Goal: Task Accomplishment & Management: Manage account settings

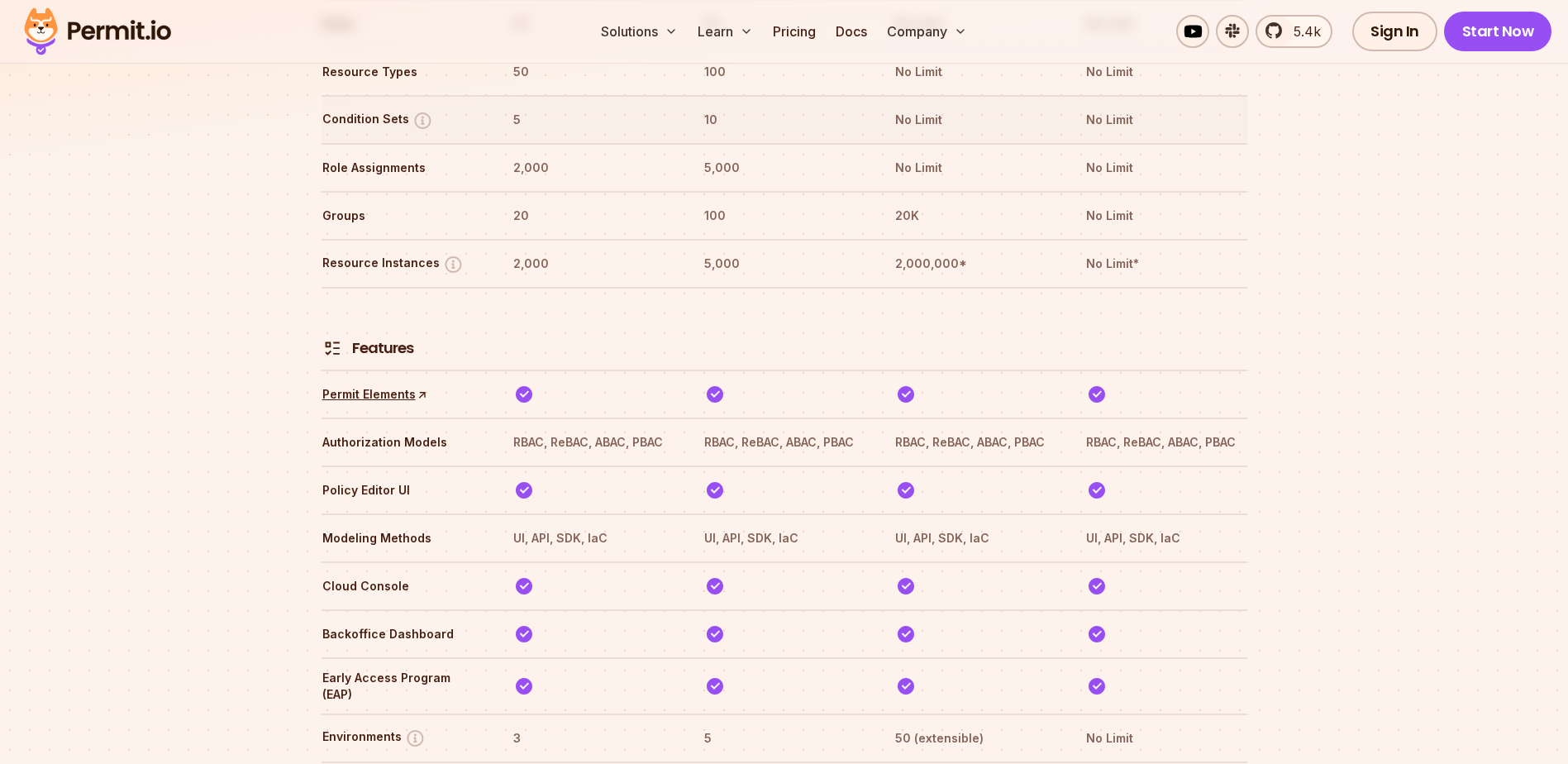
scroll to position [2110, 0]
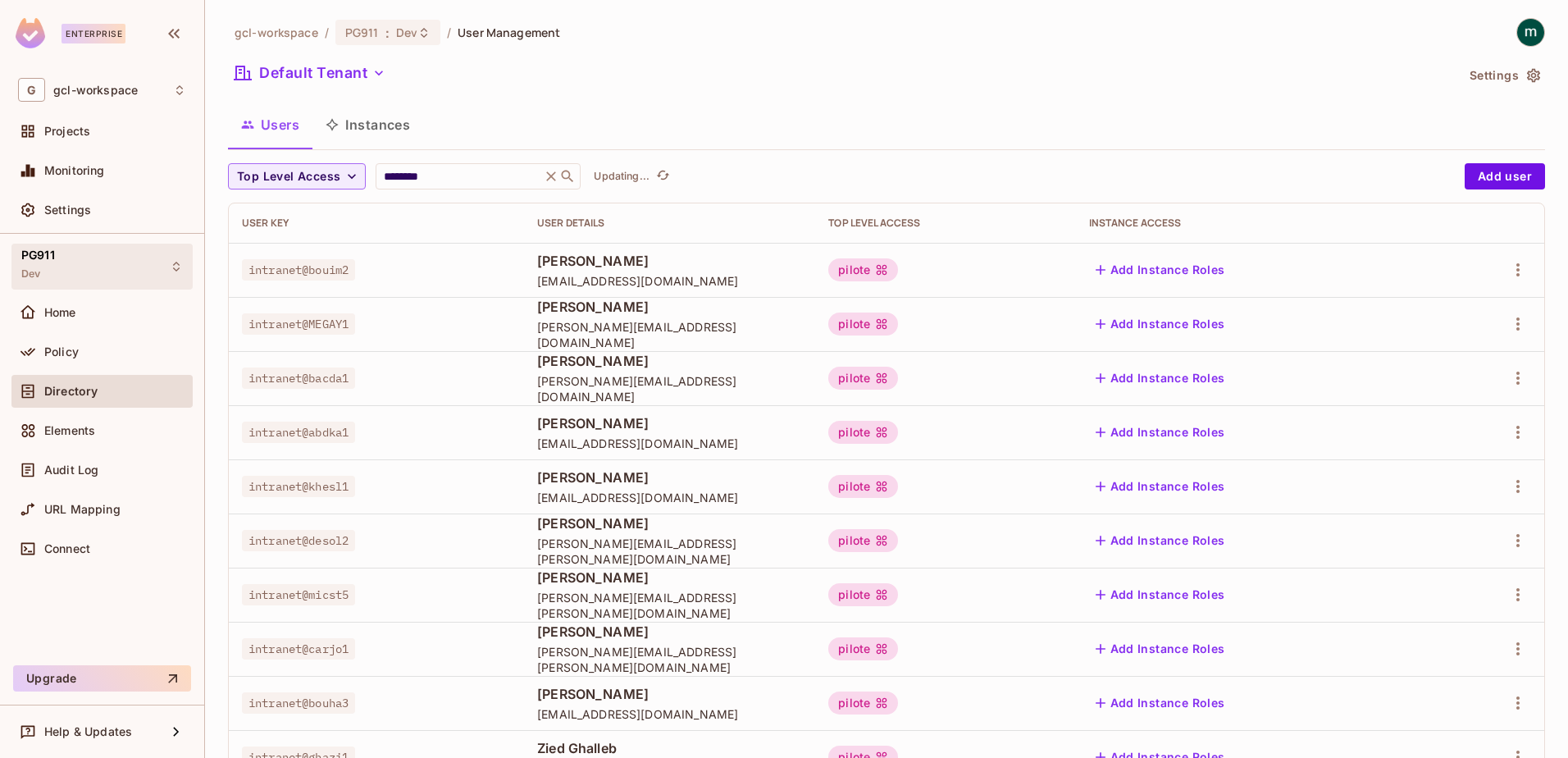
scroll to position [8, 0]
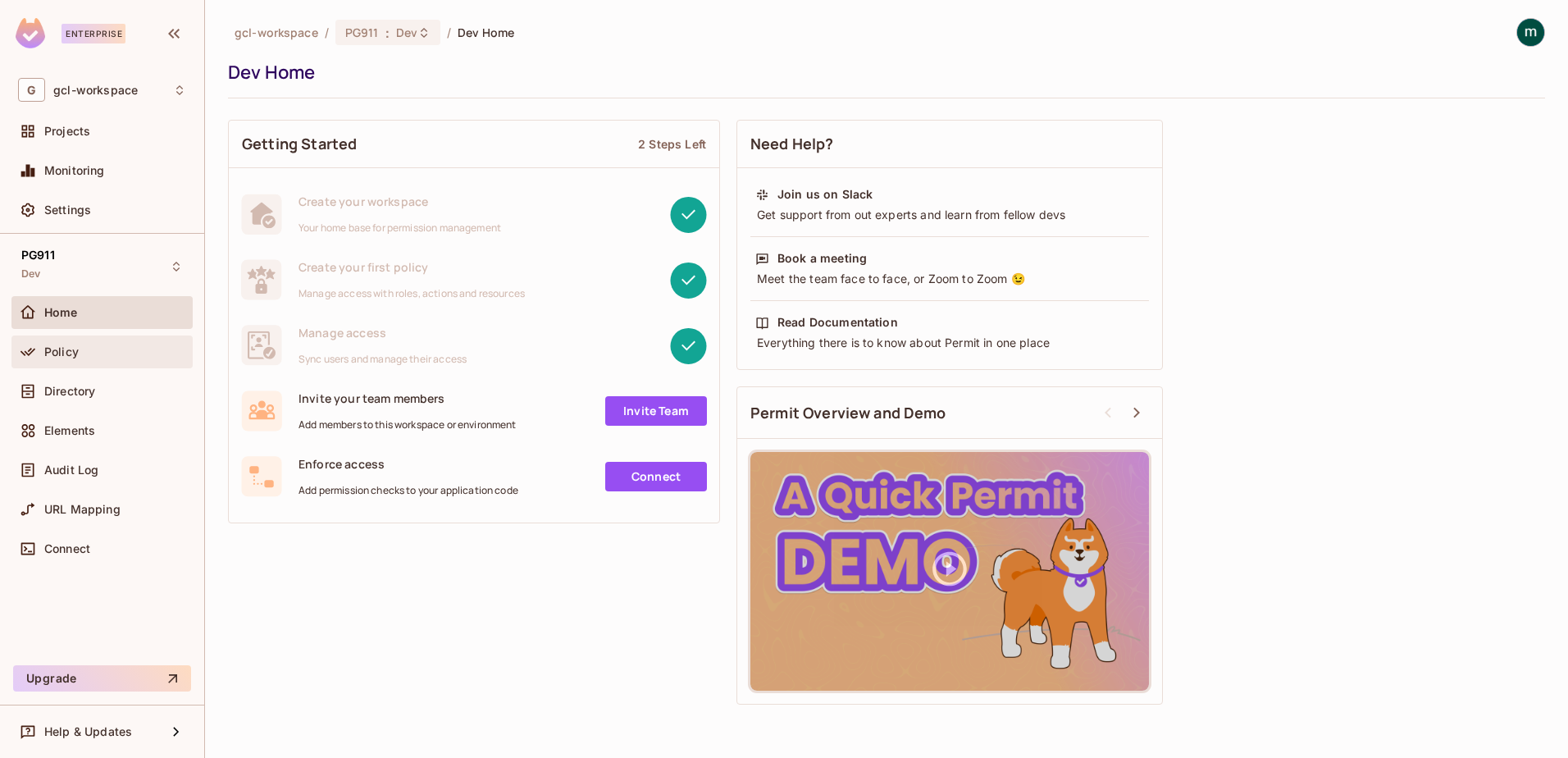
click at [63, 346] on span "Policy" at bounding box center [62, 351] width 34 height 13
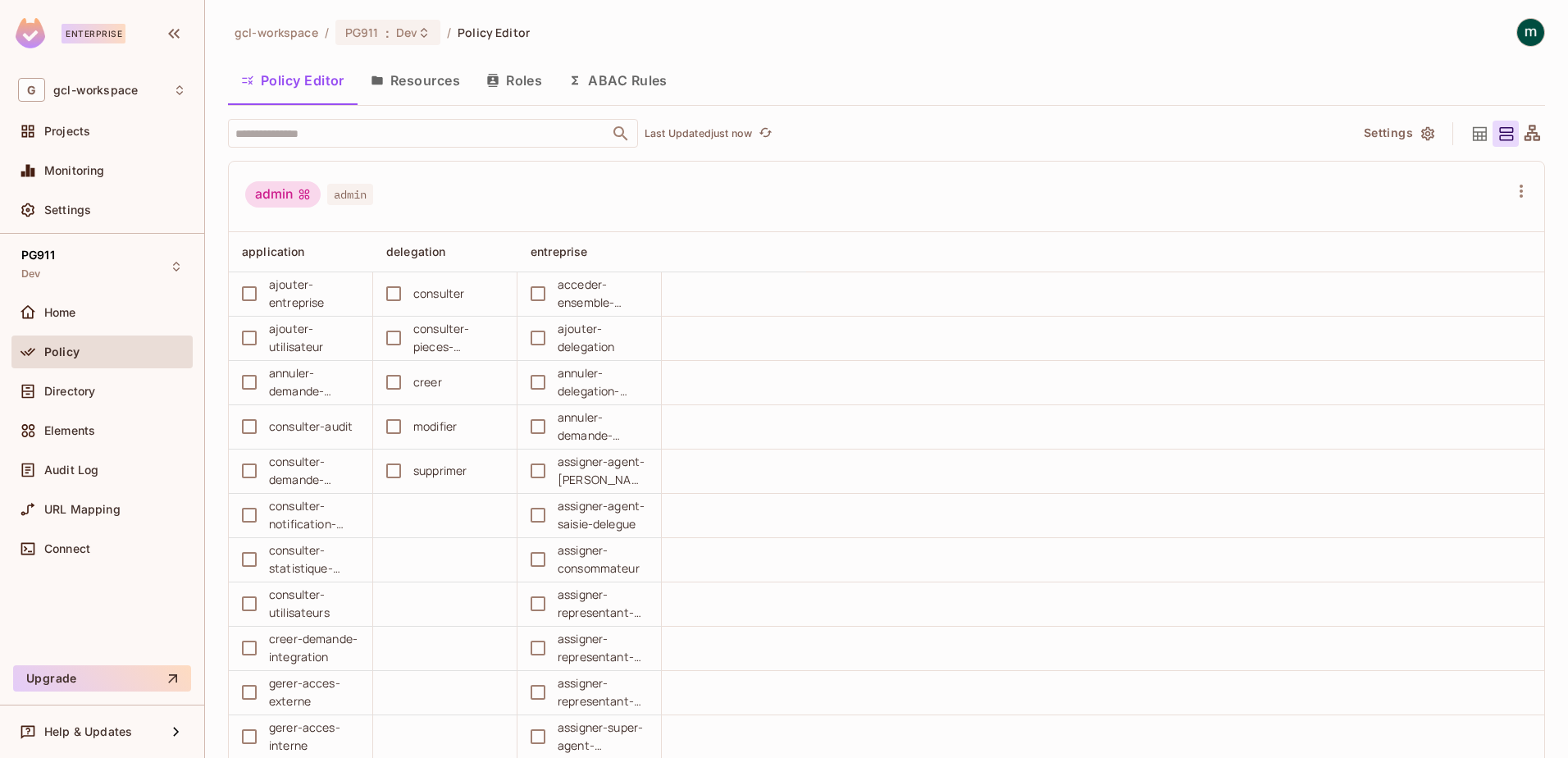
click at [519, 75] on button "Roles" at bounding box center [515, 81] width 82 height 41
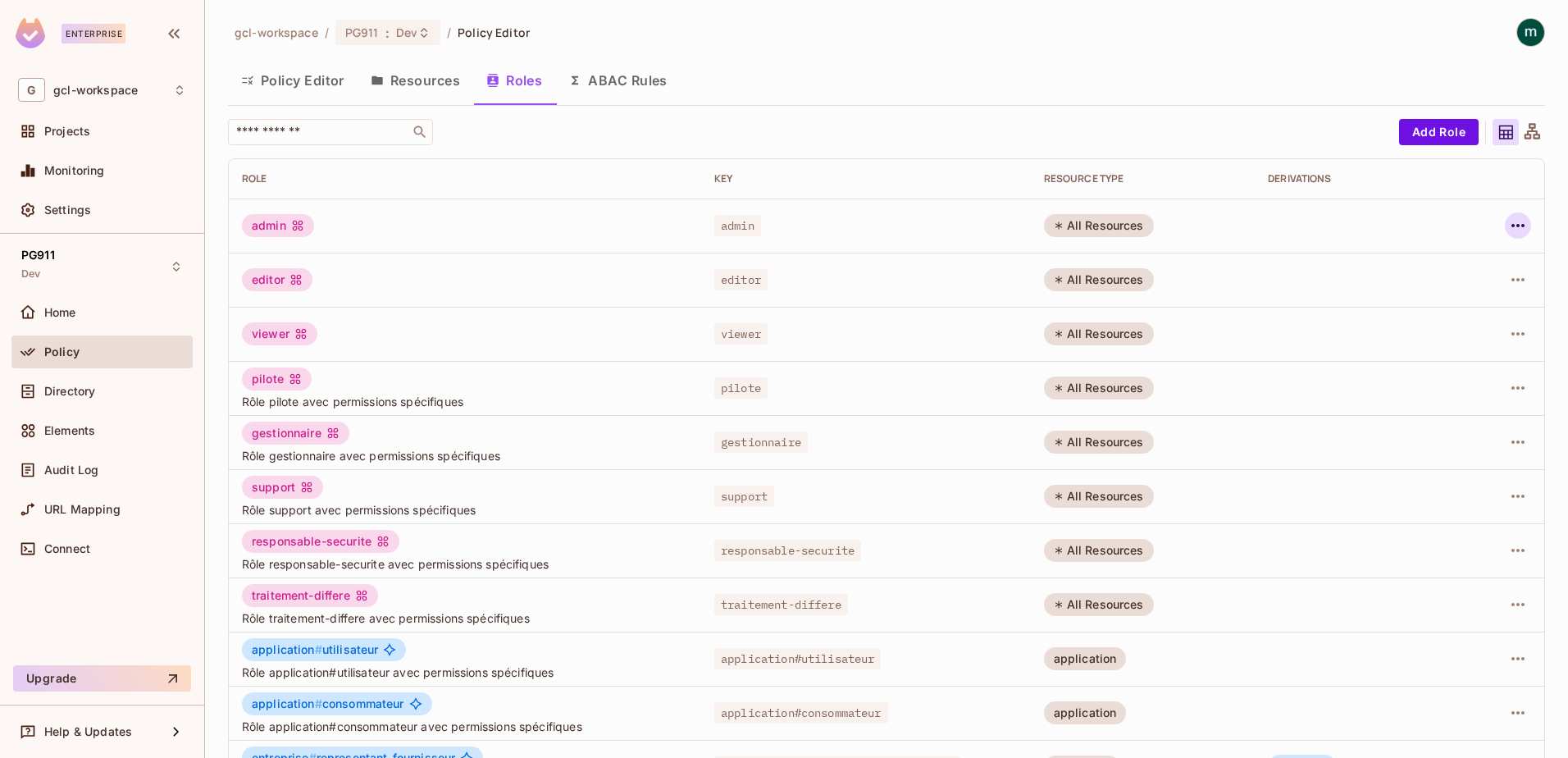
click at [1508, 225] on icon "button" at bounding box center [1517, 225] width 20 height 20
click at [267, 223] on div at bounding box center [784, 379] width 1568 height 758
click at [265, 222] on div "admin" at bounding box center [278, 225] width 72 height 23
click at [300, 224] on icon at bounding box center [297, 226] width 10 height 10
click at [516, 80] on button "Roles" at bounding box center [515, 81] width 82 height 41
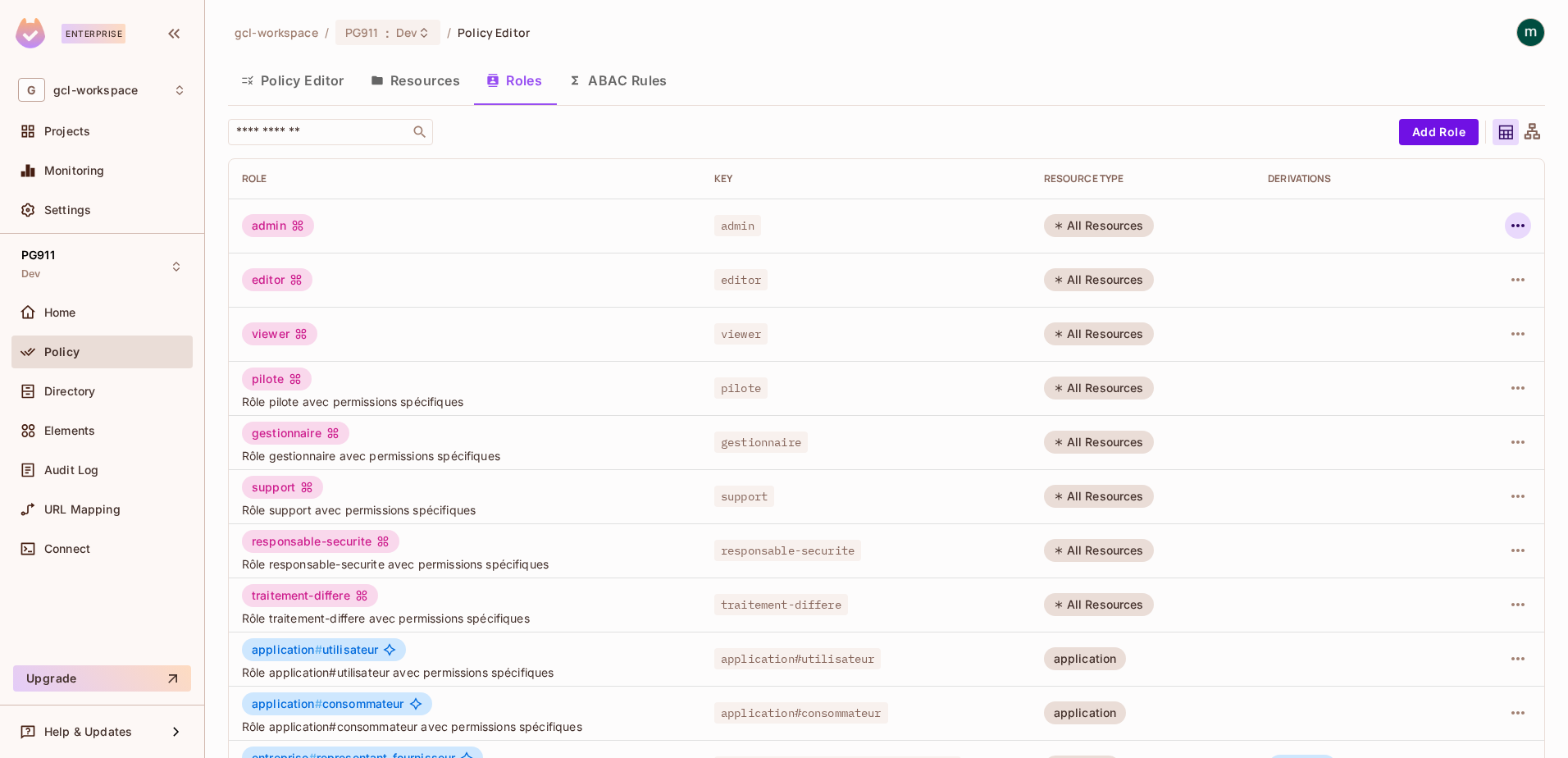
click at [1511, 224] on icon "button" at bounding box center [1517, 225] width 20 height 20
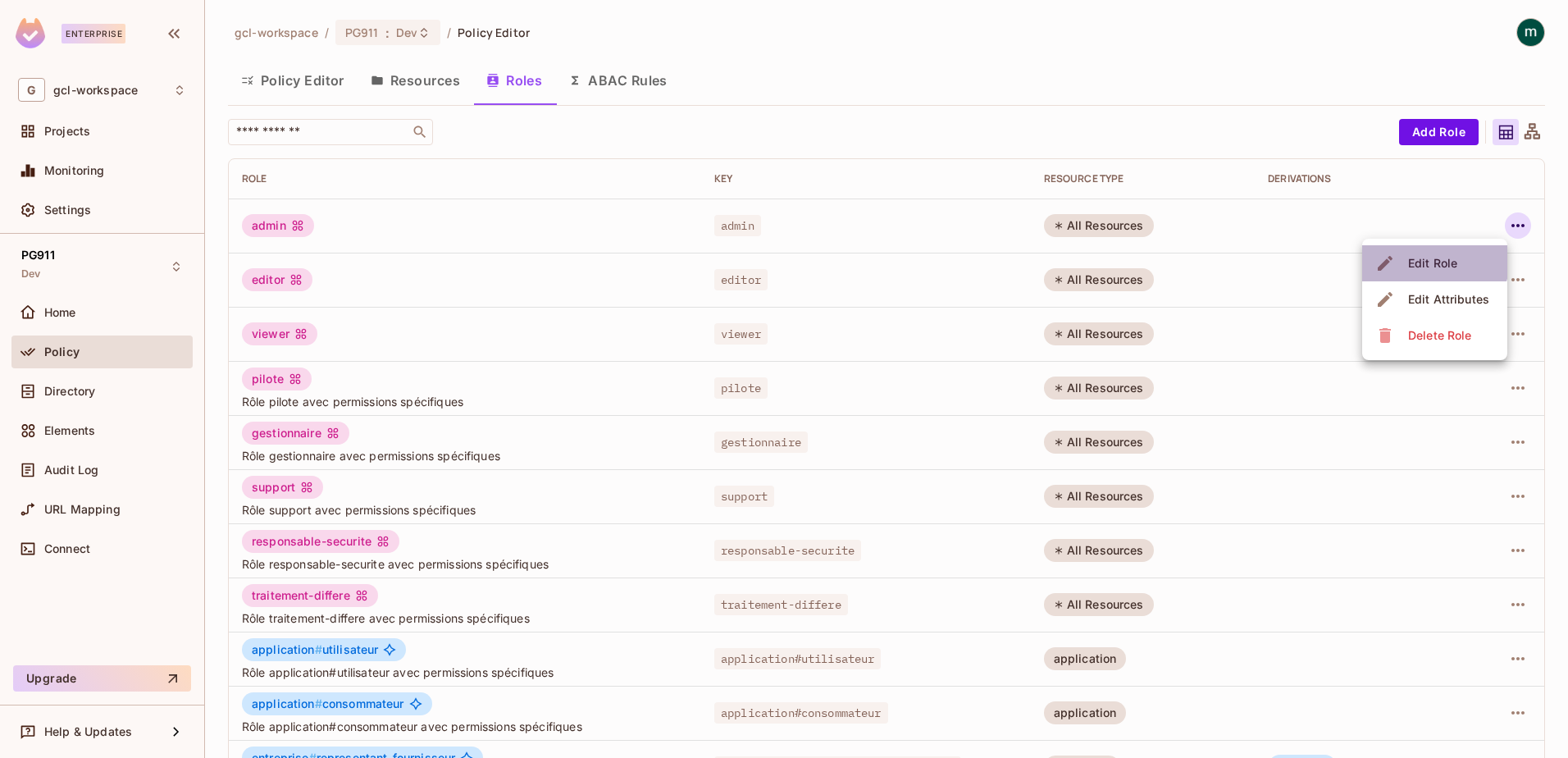
click at [1431, 260] on div "Edit Role" at bounding box center [1432, 263] width 49 height 16
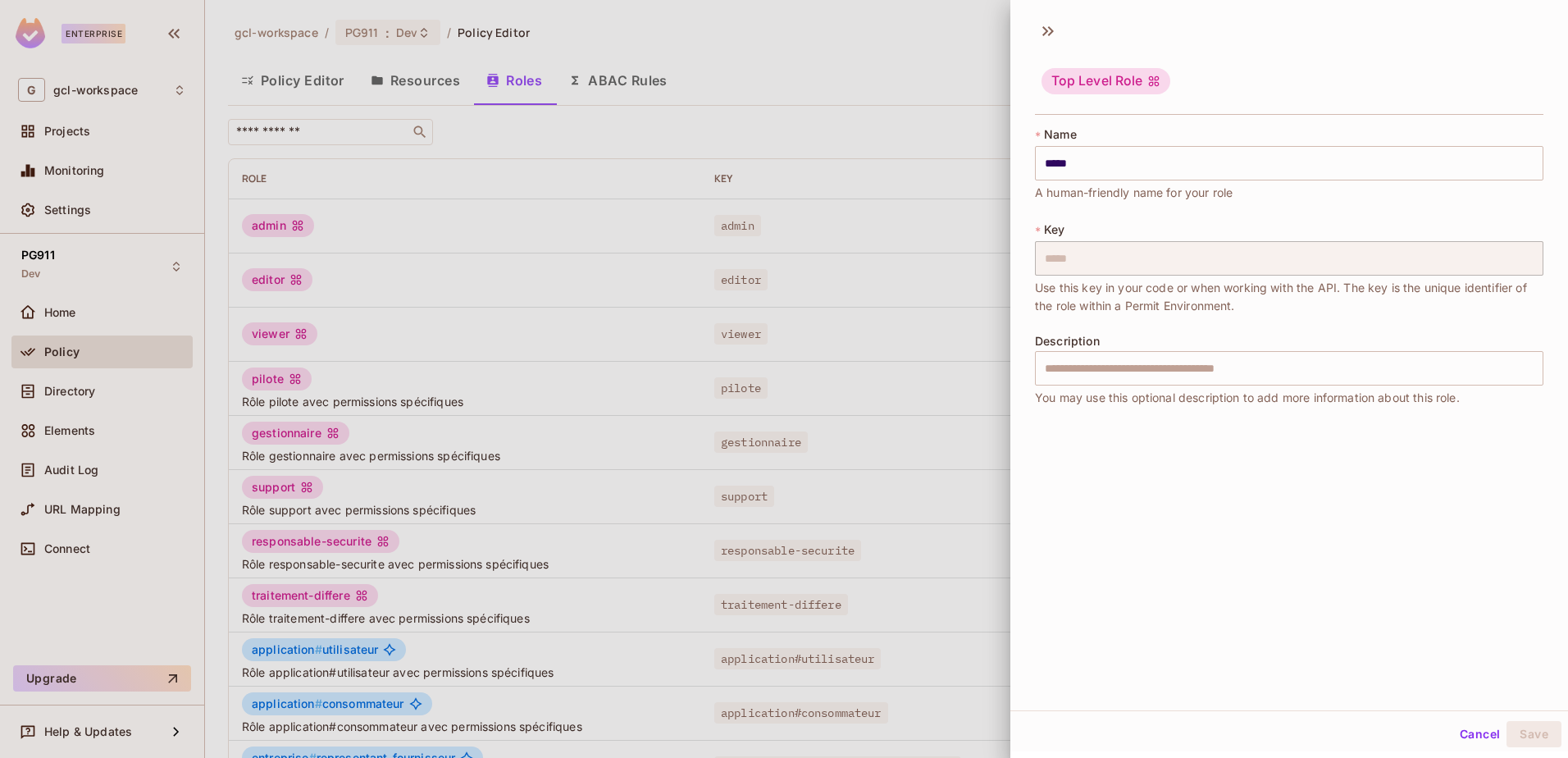
scroll to position [3, 0]
click at [952, 75] on div at bounding box center [784, 379] width 1568 height 758
